Goal: Find specific page/section: Find specific page/section

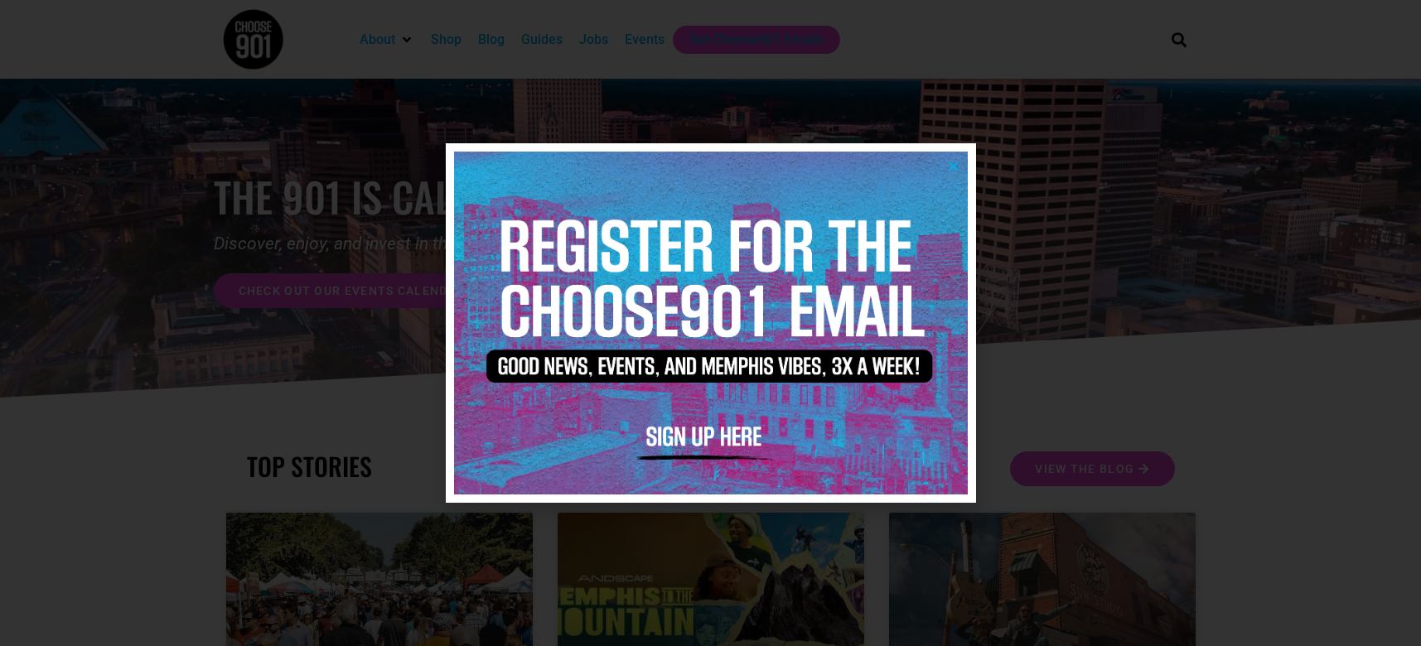
click at [950, 164] on icon "Close" at bounding box center [953, 166] width 12 height 12
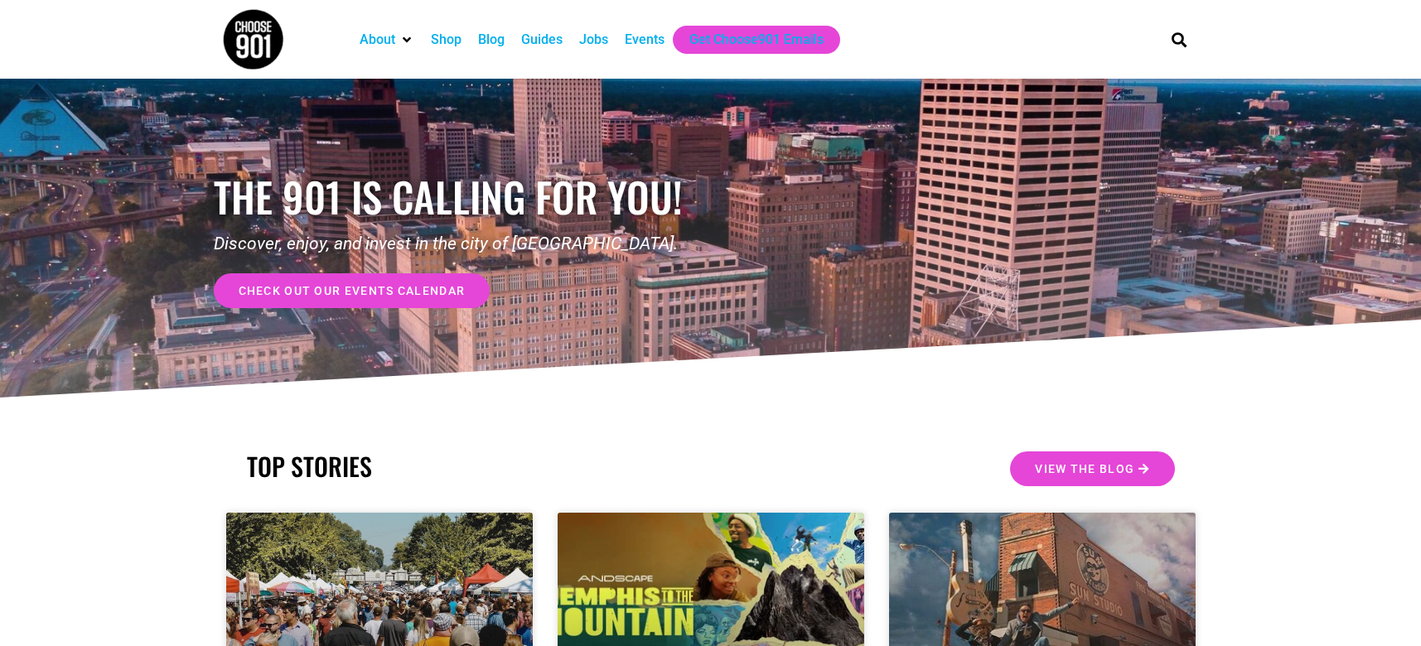
click at [607, 43] on div "Jobs" at bounding box center [593, 40] width 29 height 20
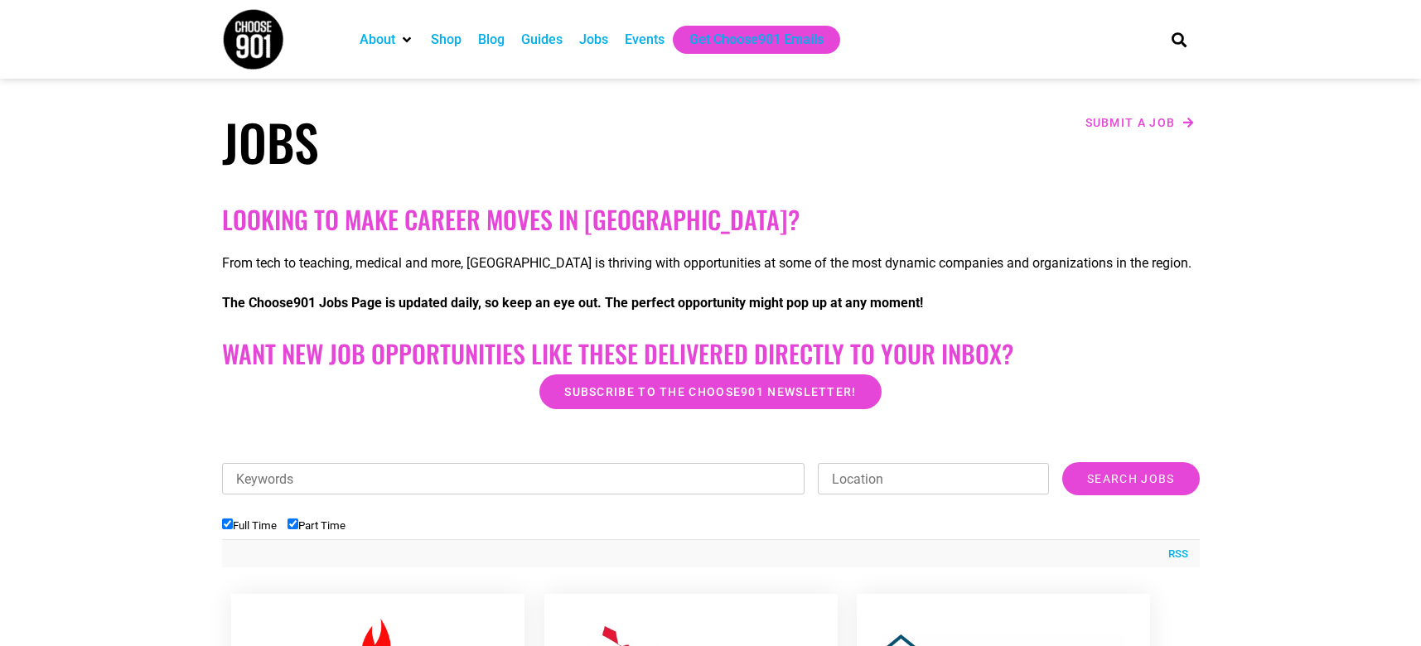
scroll to position [249, 0]
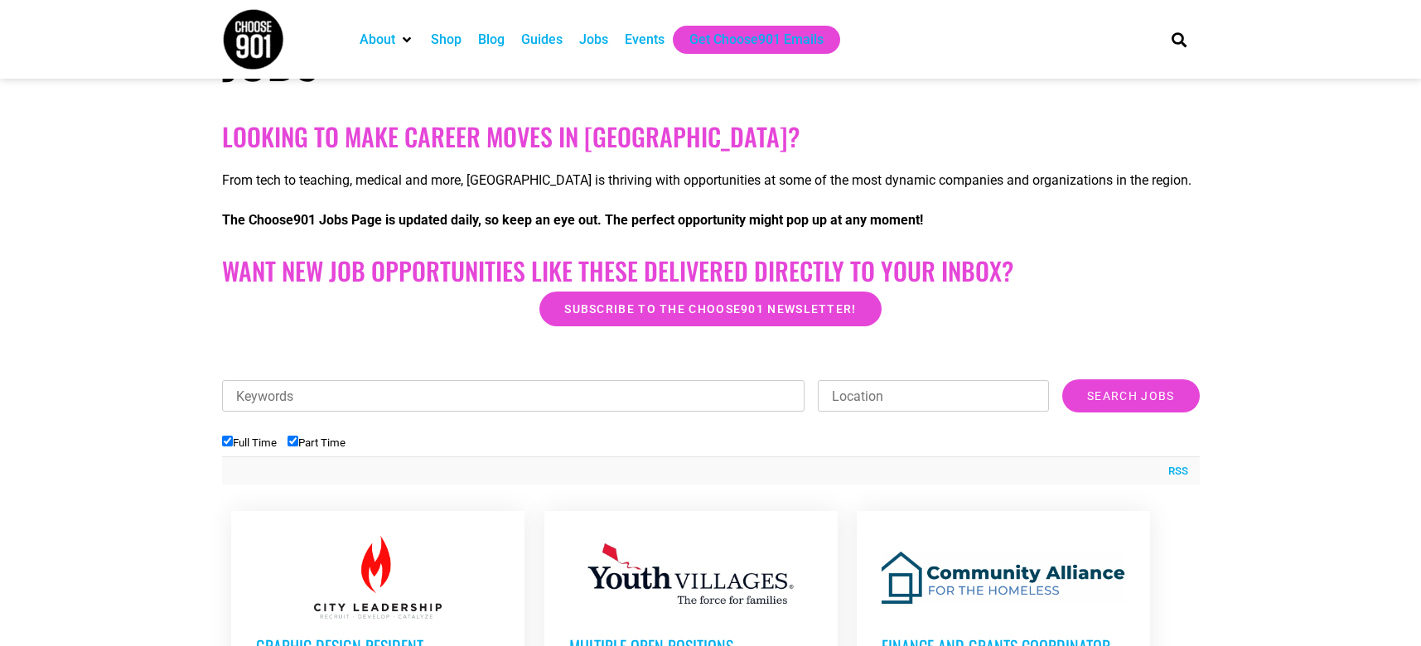
click at [551, 403] on input "Keywords" at bounding box center [513, 395] width 583 height 31
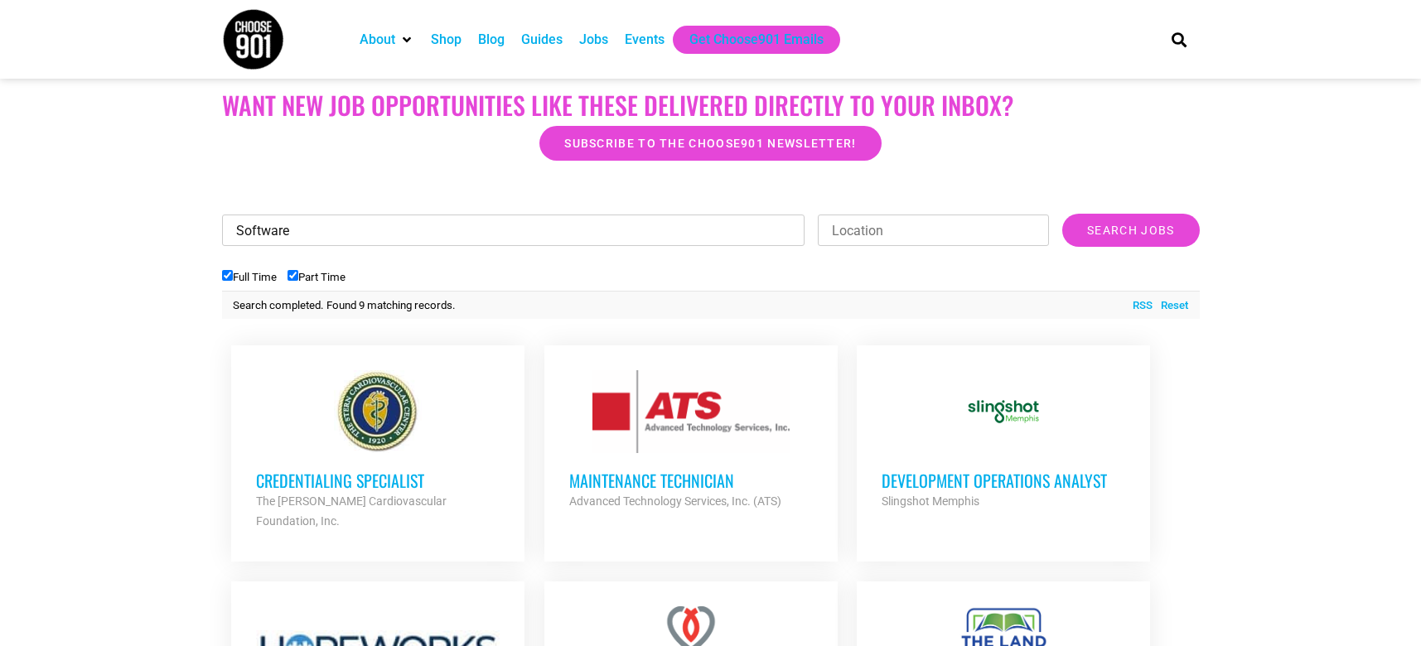
scroll to position [166, 0]
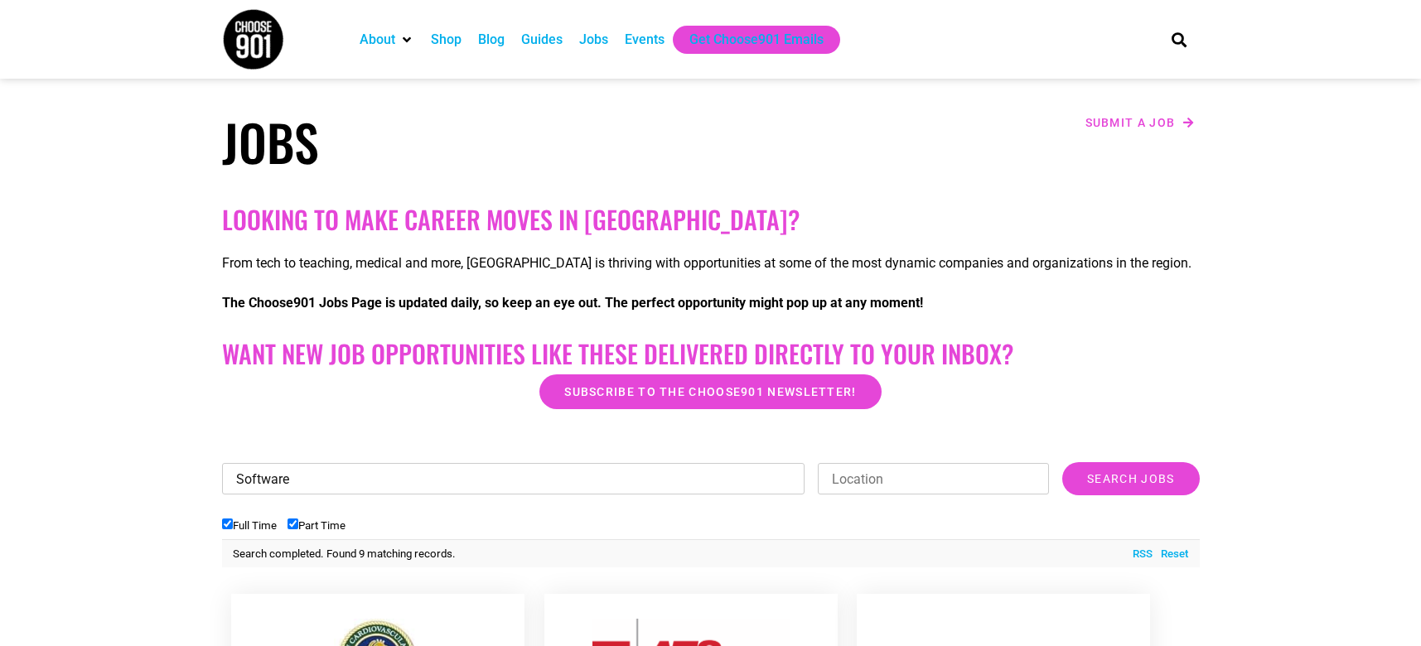
drag, startPoint x: 324, startPoint y: 485, endPoint x: 188, endPoint y: 485, distance: 135.9
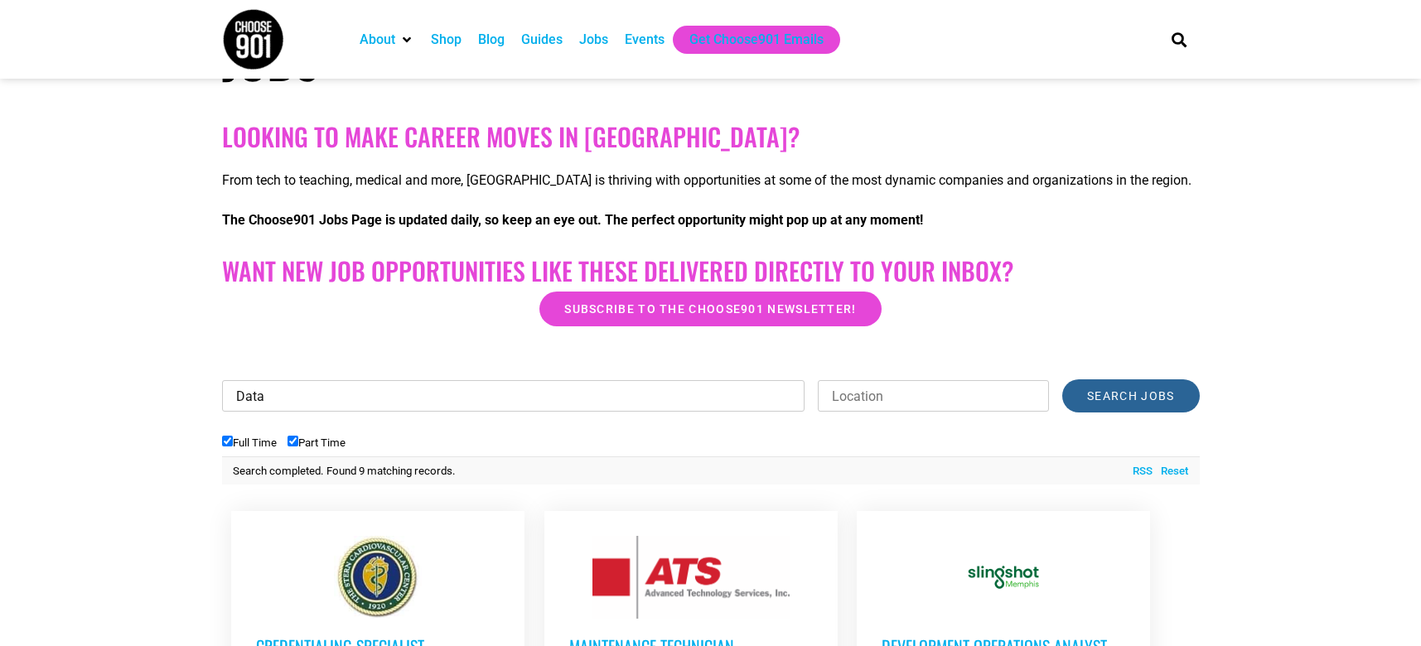
type input "Data"
click at [1114, 391] on input "Search Jobs" at bounding box center [1130, 395] width 137 height 33
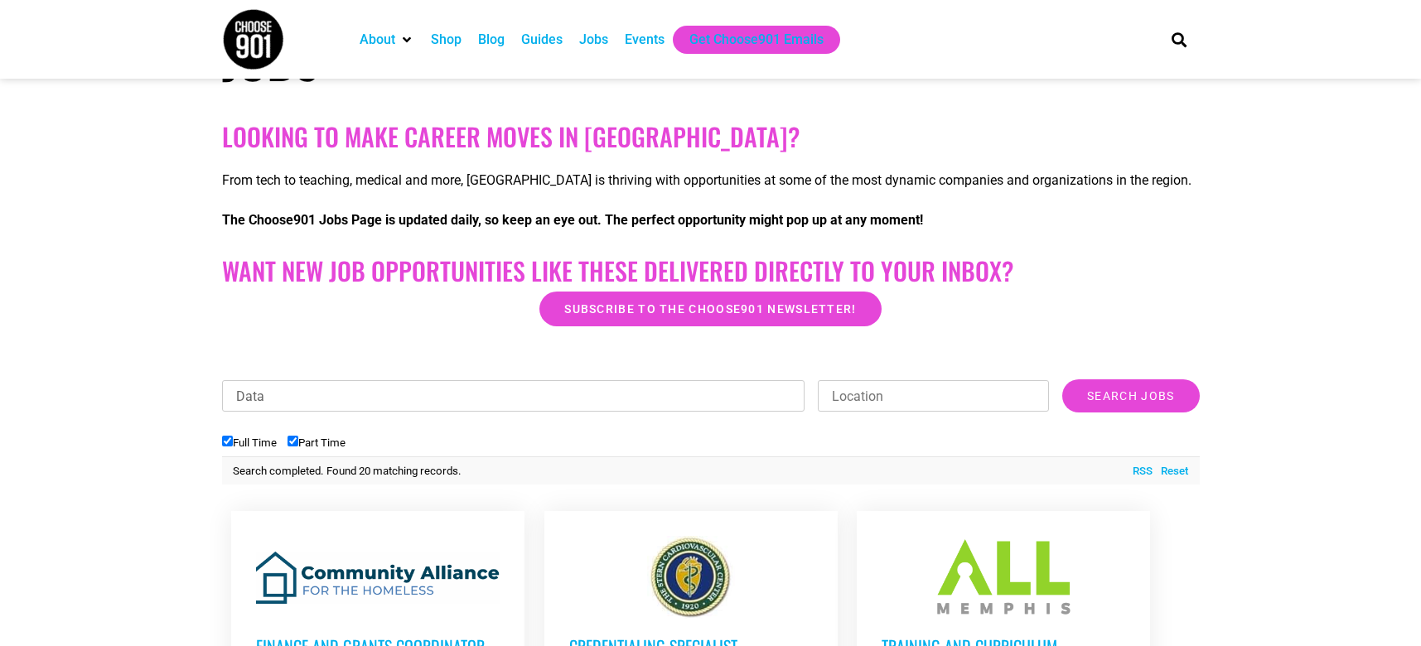
scroll to position [497, 0]
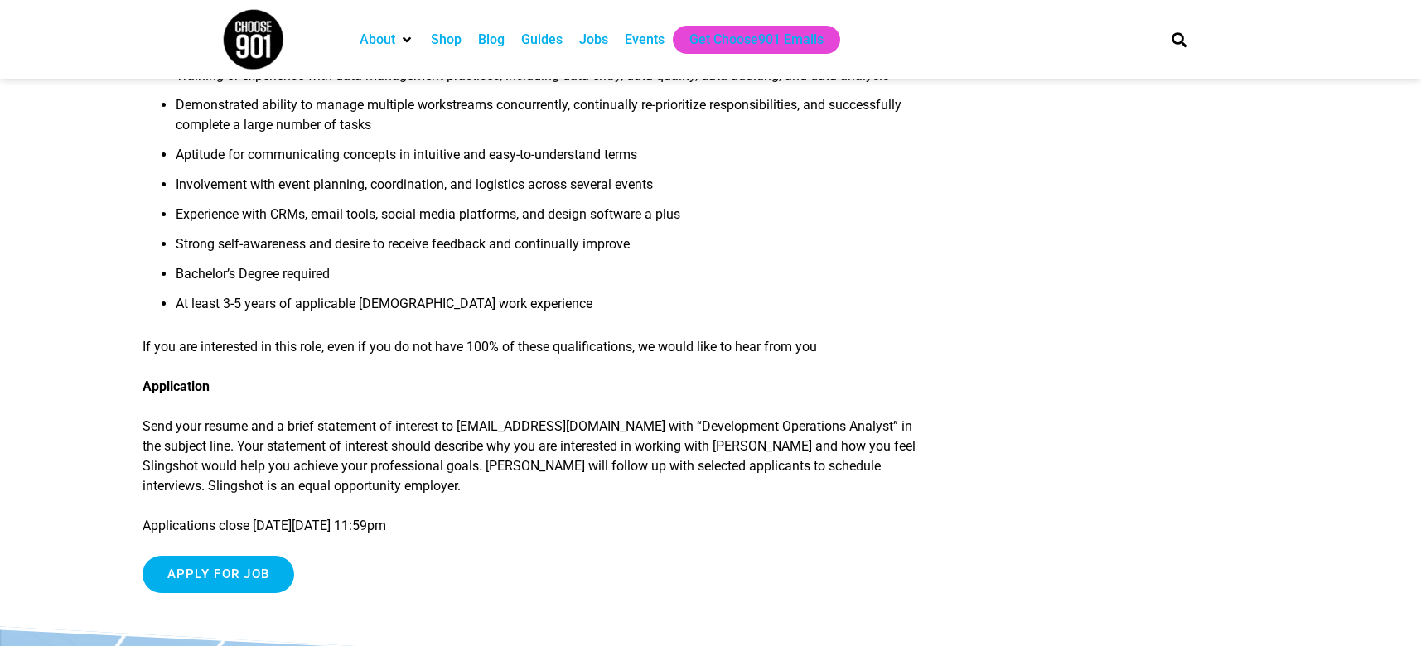
scroll to position [1574, 0]
